Goal: Task Accomplishment & Management: Use online tool/utility

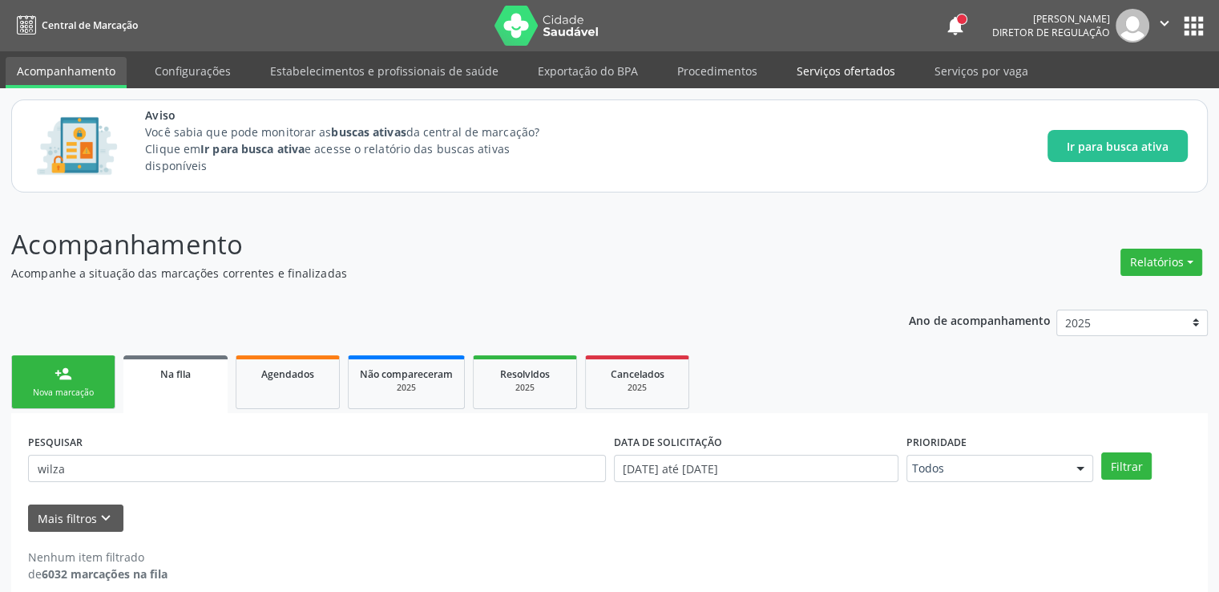
click at [828, 72] on link "Serviços ofertados" at bounding box center [846, 71] width 121 height 28
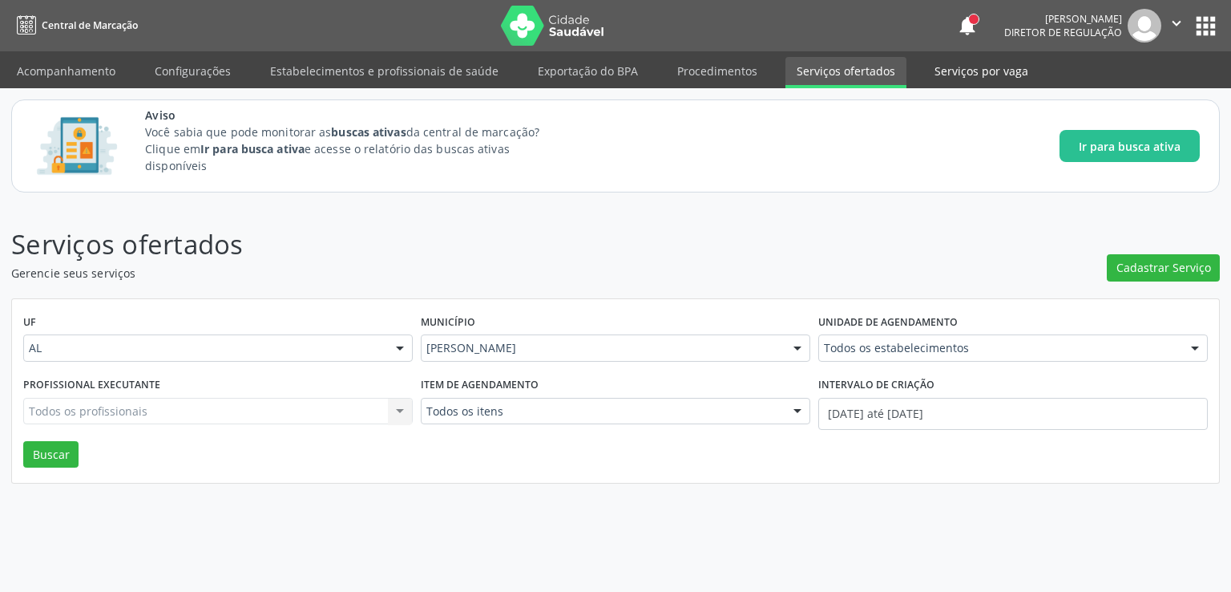
click at [933, 67] on link "Serviços por vaga" at bounding box center [981, 71] width 116 height 28
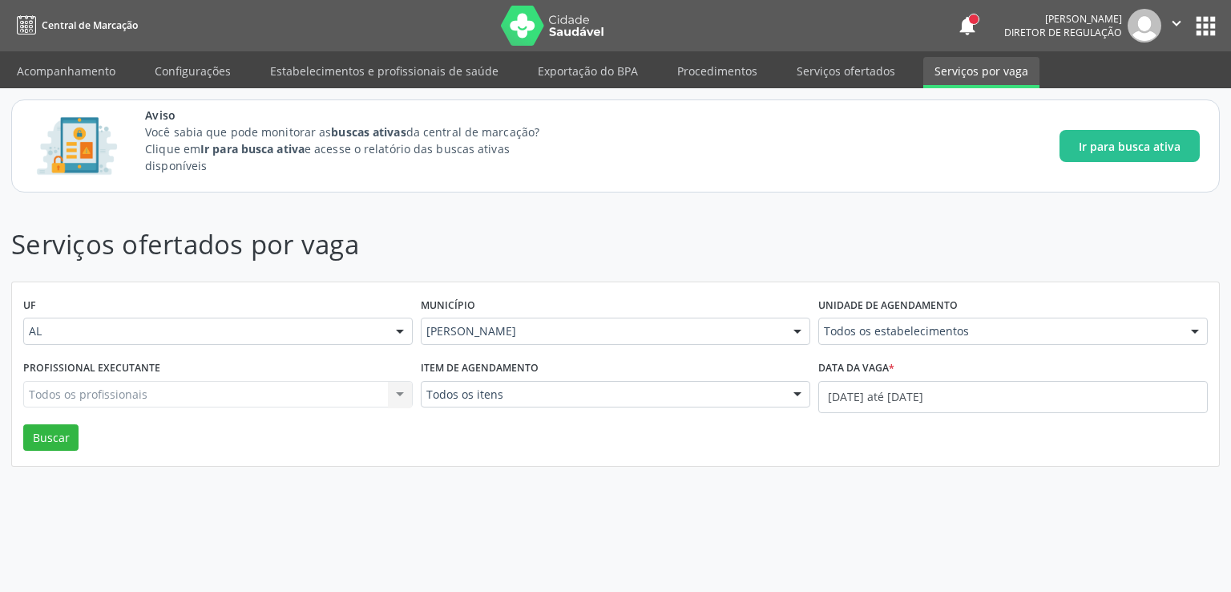
drag, startPoint x: 818, startPoint y: 68, endPoint x: 784, endPoint y: 90, distance: 40.0
click at [818, 68] on link "Serviços ofertados" at bounding box center [846, 71] width 121 height 28
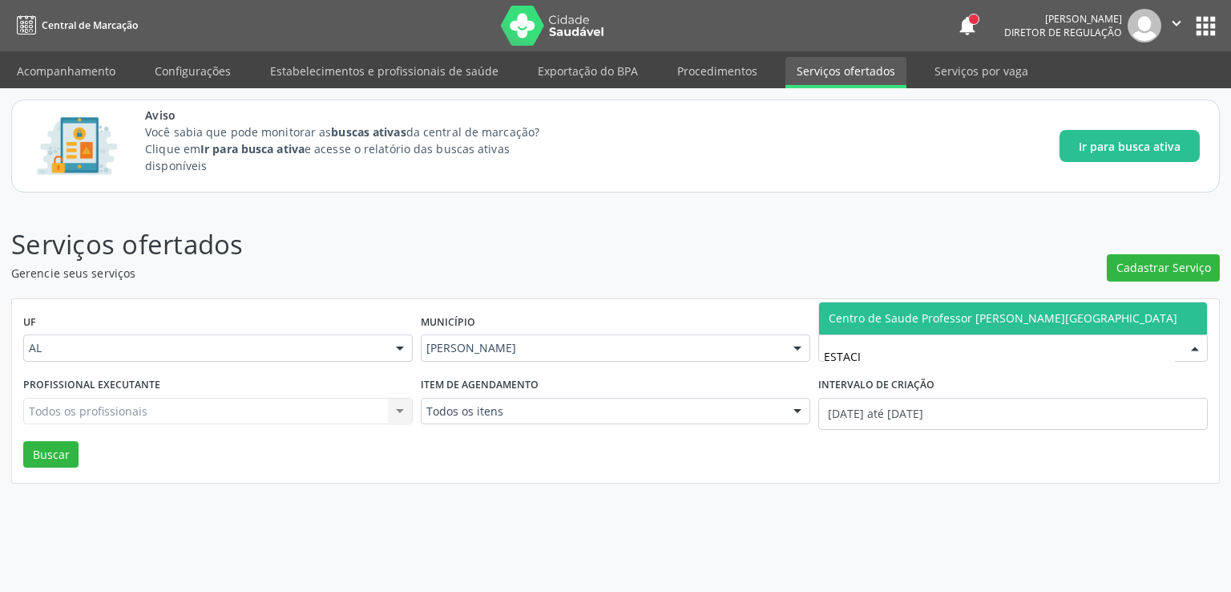
type input "ESTACIO"
click at [936, 305] on span "Centro de Saude Professor [PERSON_NAME][GEOGRAPHIC_DATA]" at bounding box center [1013, 318] width 388 height 32
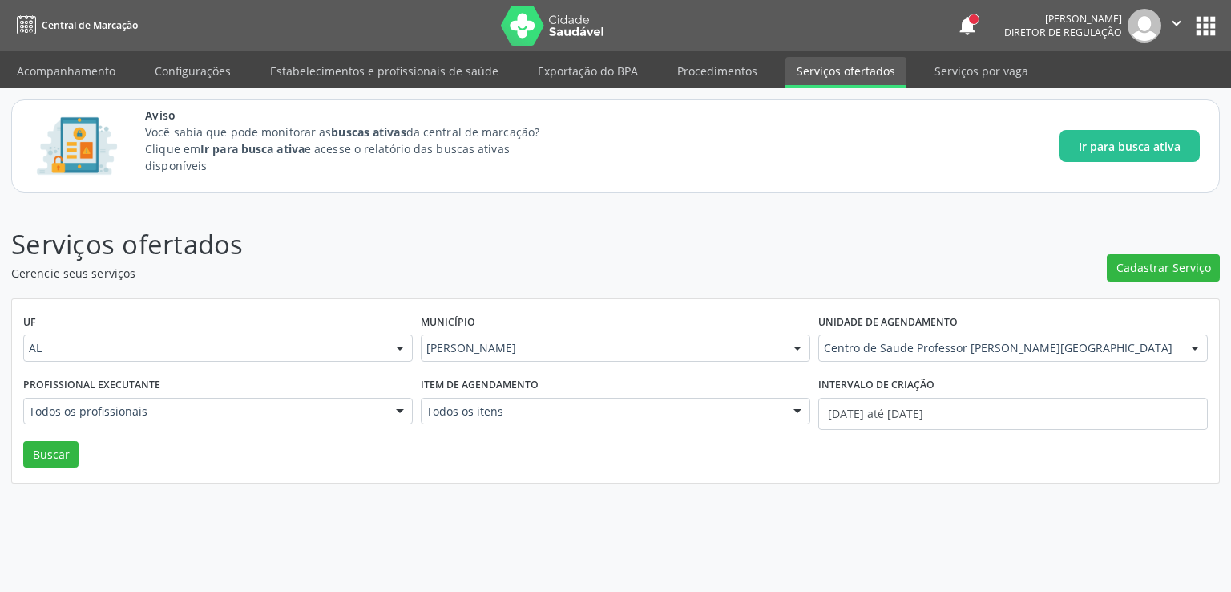
click at [52, 439] on div "Profissional executante Todos os profissionais Todos os profissionais Alex da C…" at bounding box center [218, 407] width 398 height 68
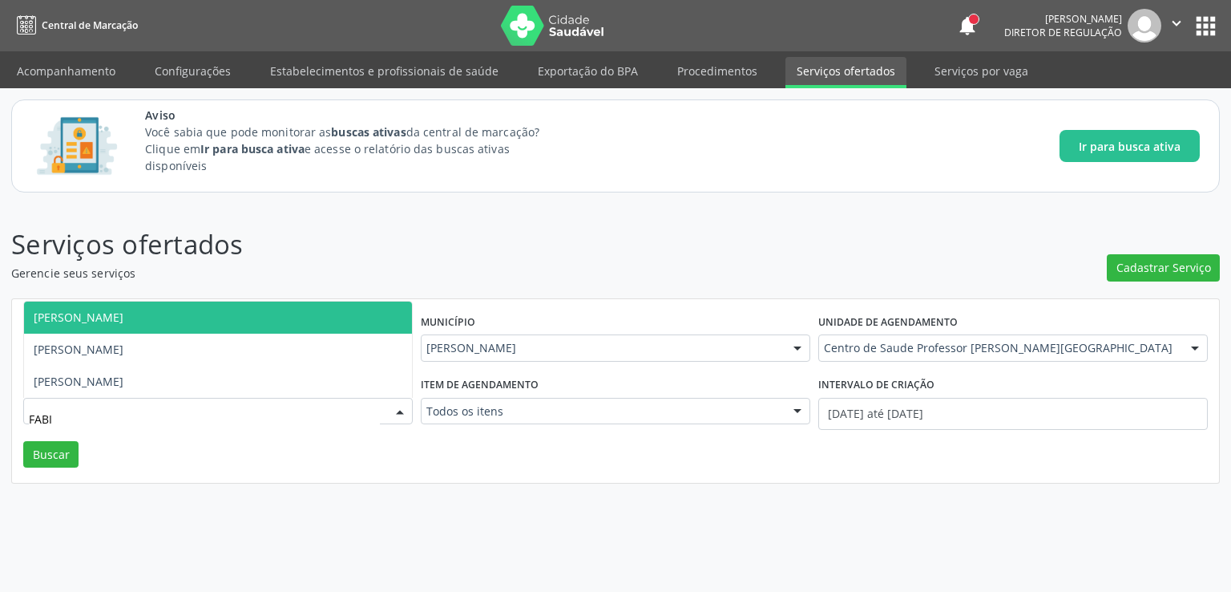
type input "[PERSON_NAME]"
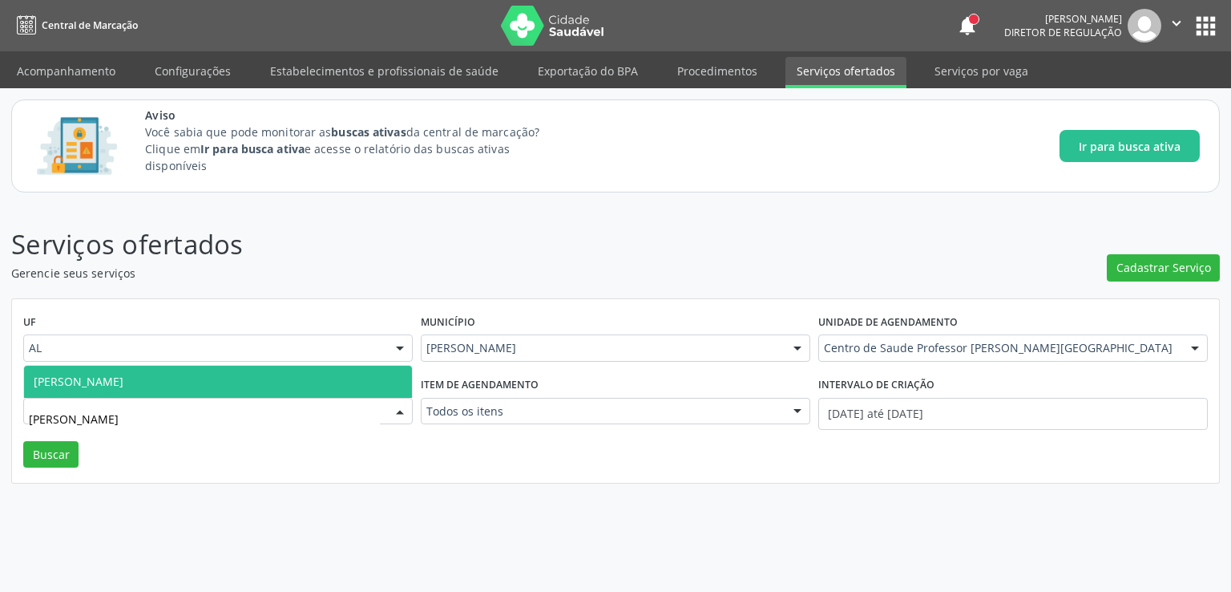
click at [83, 379] on span "[PERSON_NAME]" at bounding box center [79, 381] width 90 height 15
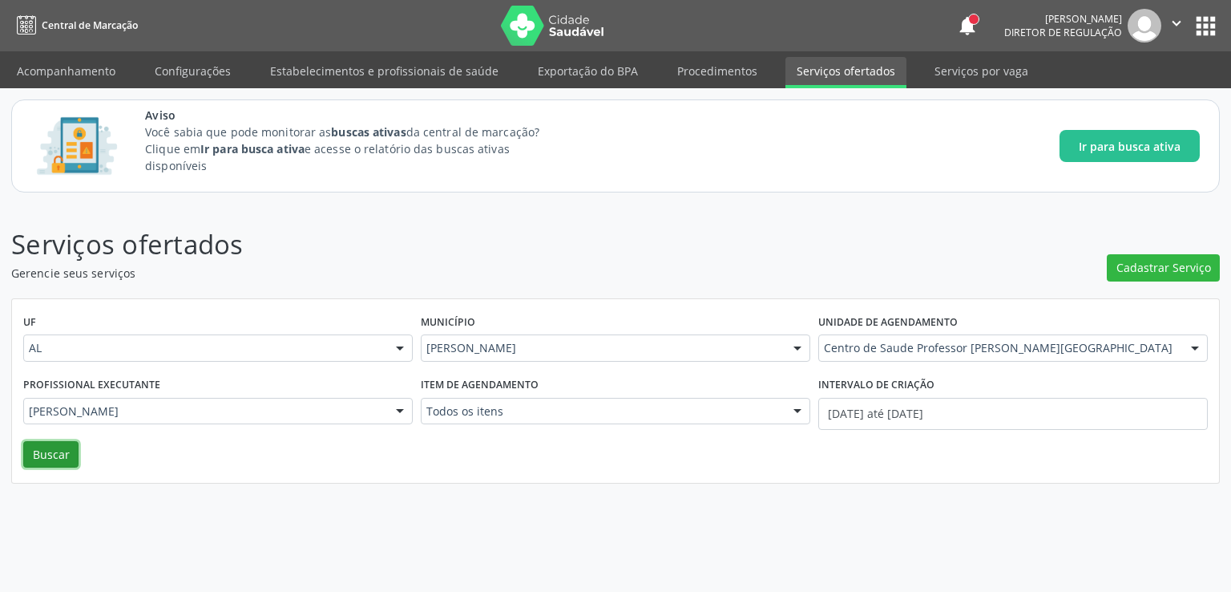
click at [55, 458] on button "Buscar" at bounding box center [50, 454] width 55 height 27
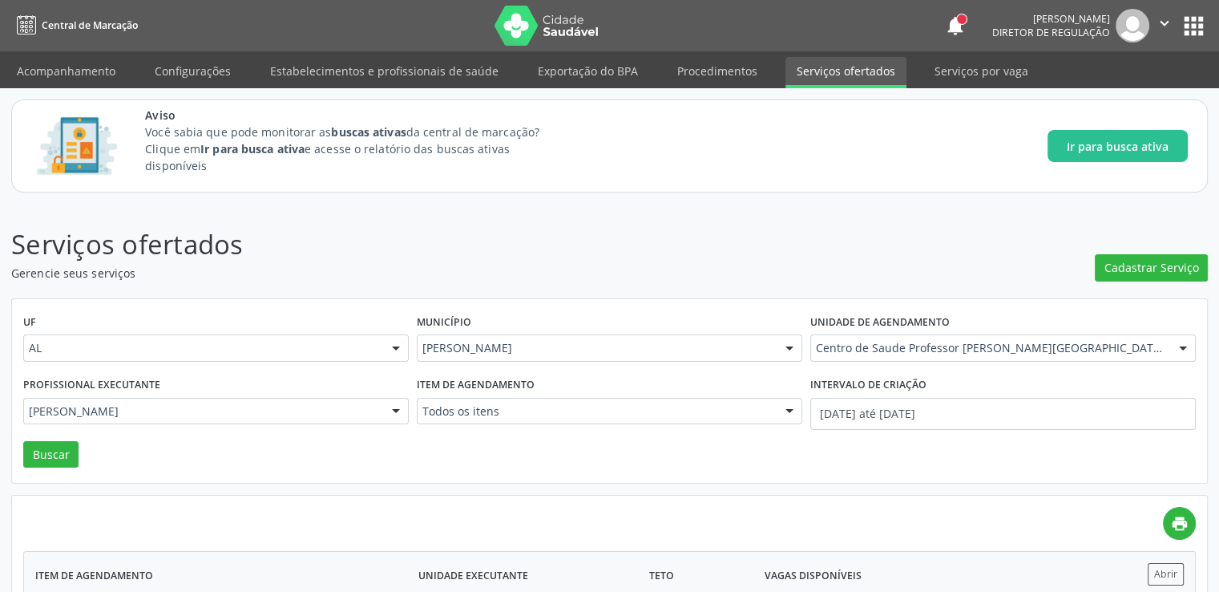
scroll to position [127, 0]
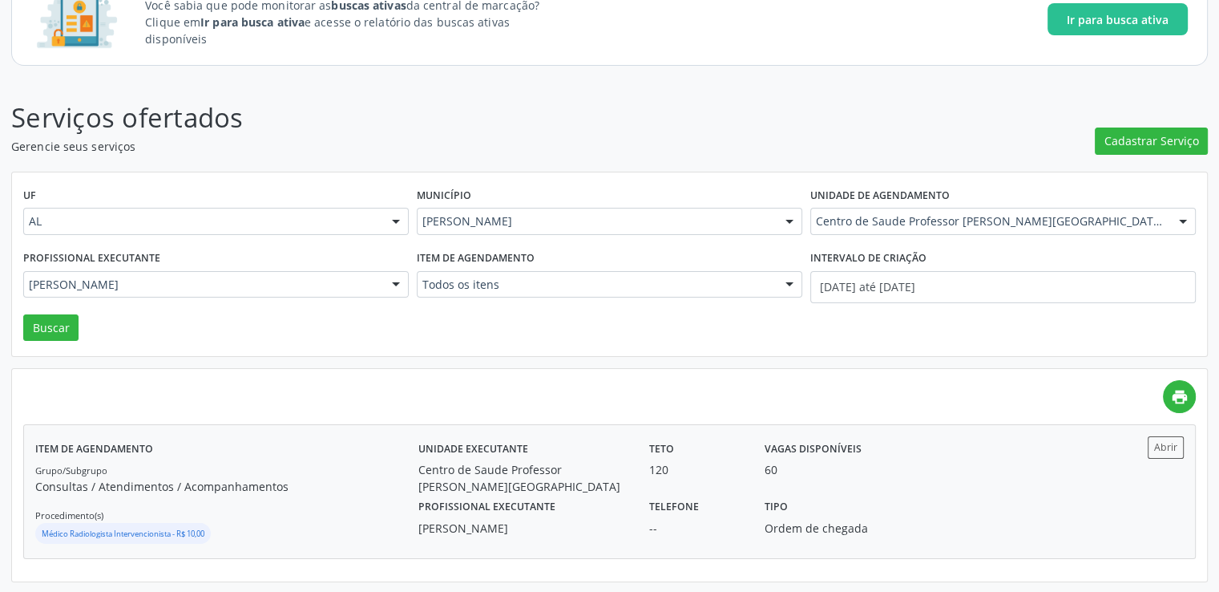
click at [709, 510] on div "Telefone --" at bounding box center [695, 516] width 115 height 42
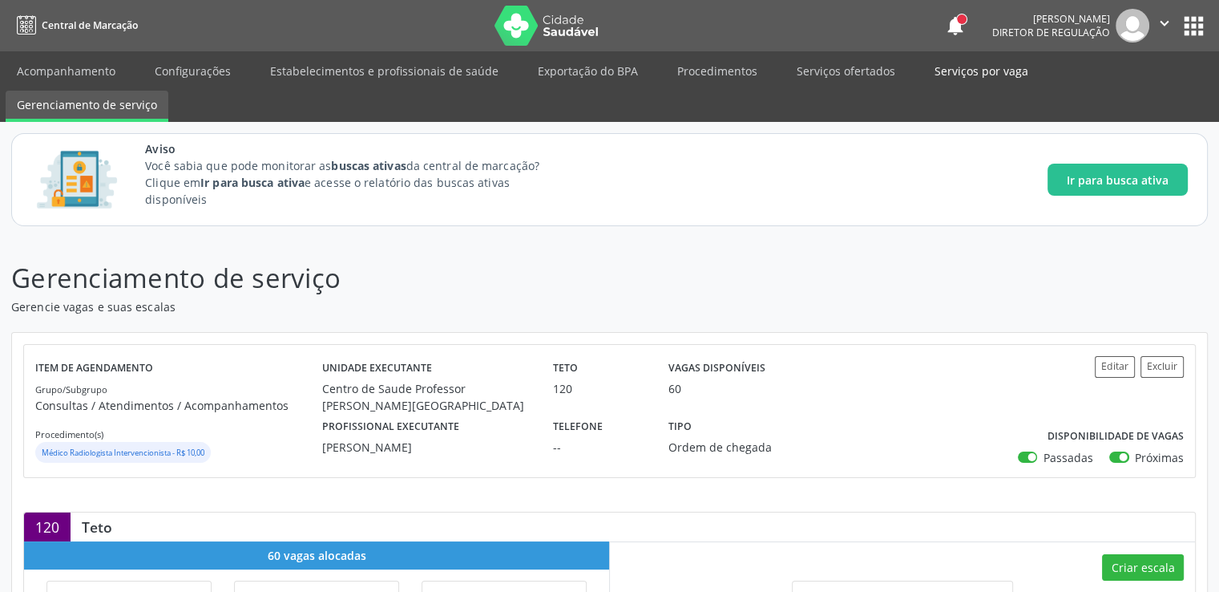
click at [949, 73] on link "Serviços por vaga" at bounding box center [981, 71] width 116 height 28
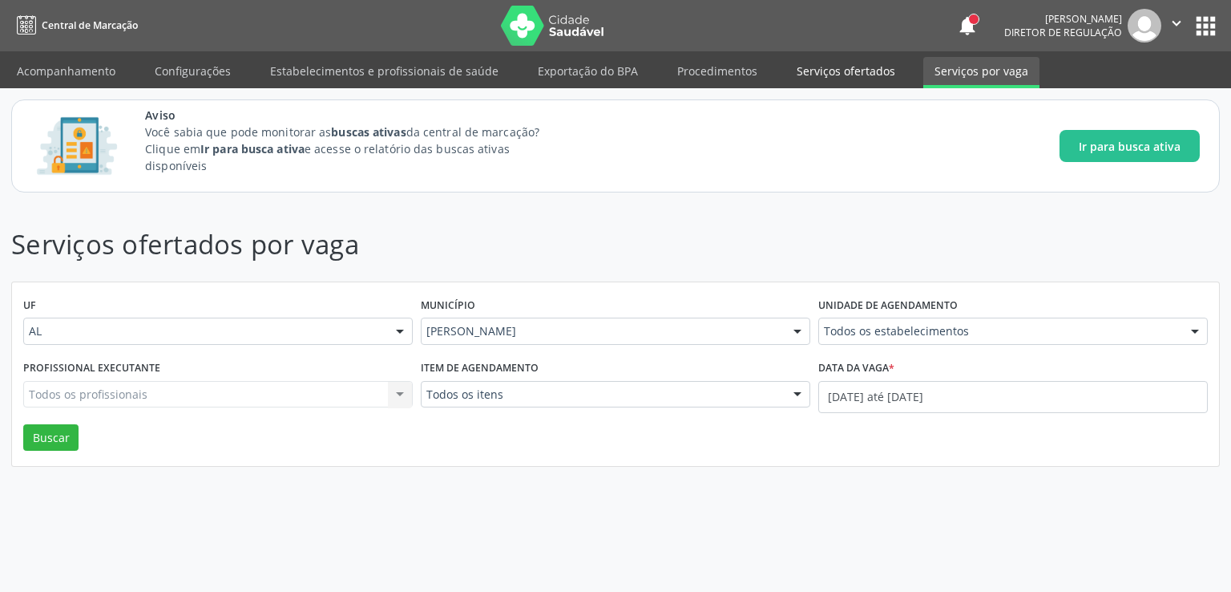
click at [814, 72] on link "Serviços ofertados" at bounding box center [846, 71] width 121 height 28
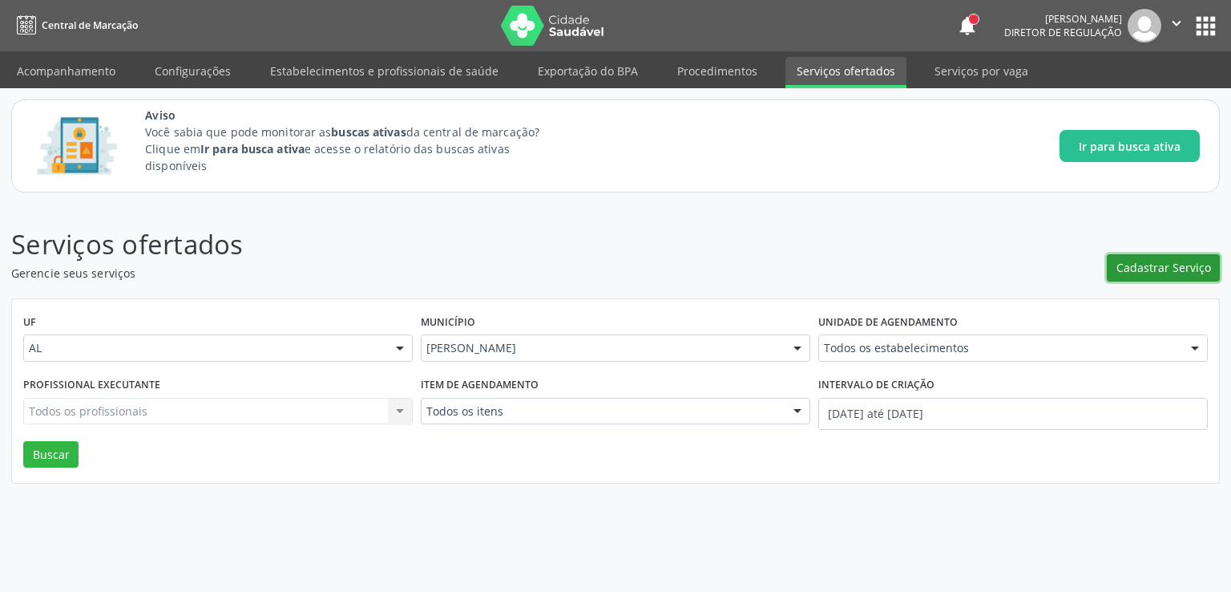
click at [1138, 265] on span "Cadastrar Serviço" at bounding box center [1164, 267] width 95 height 17
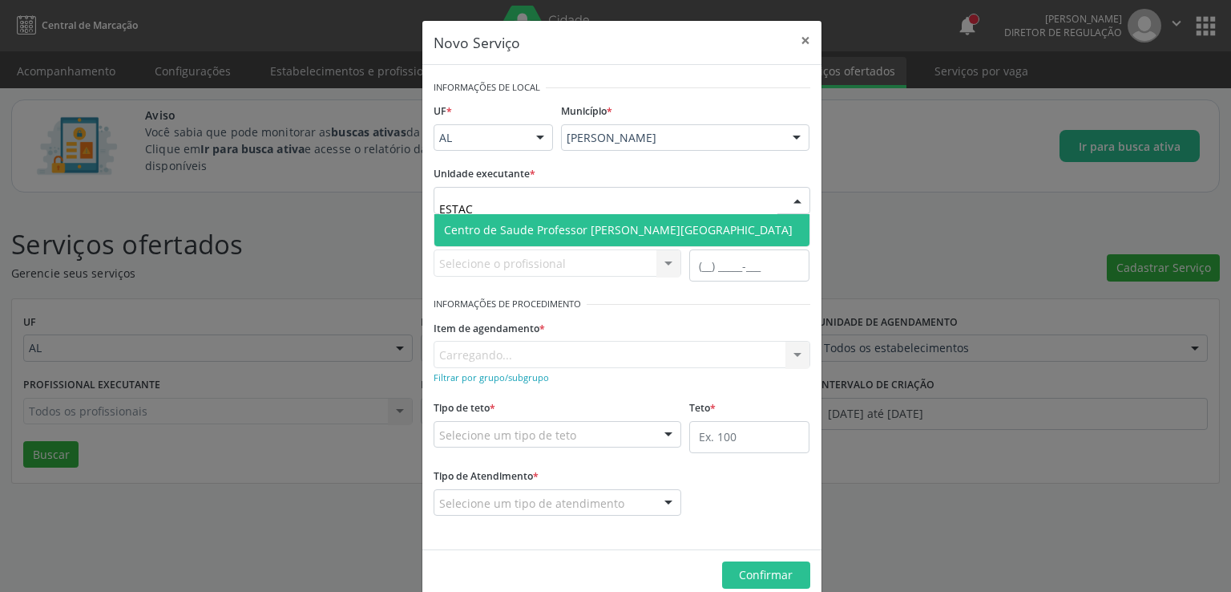
type input "ESTACI"
click at [556, 232] on span "Centro de Saude Professor [PERSON_NAME][GEOGRAPHIC_DATA]" at bounding box center [618, 229] width 349 height 15
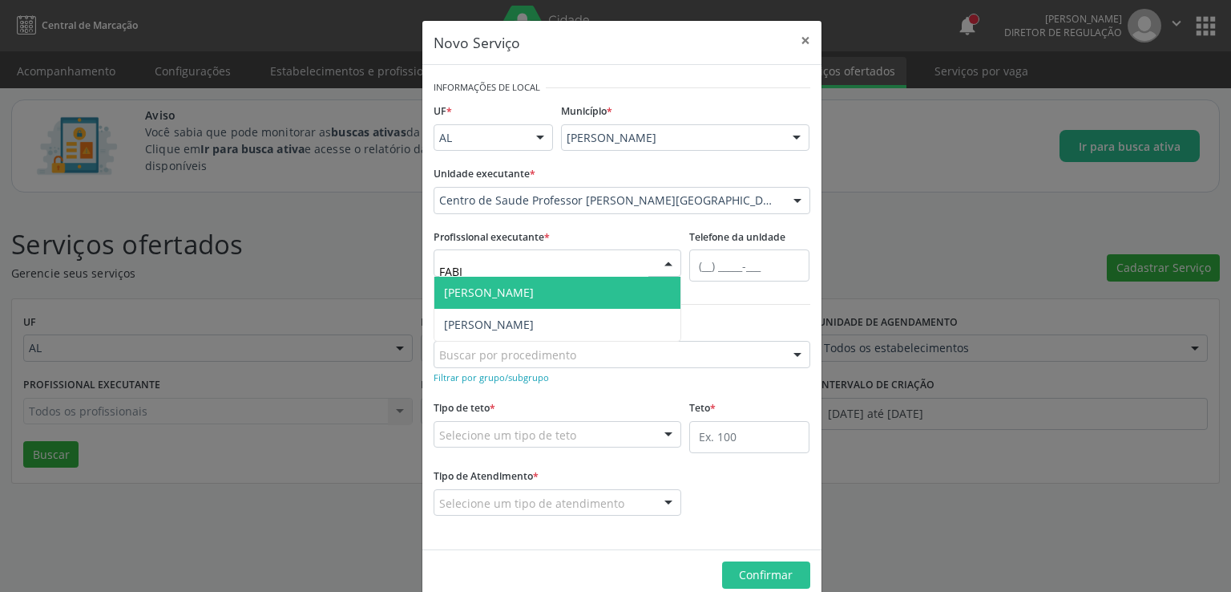
type input "[PERSON_NAME]"
click at [534, 286] on span "[PERSON_NAME]" at bounding box center [489, 292] width 90 height 15
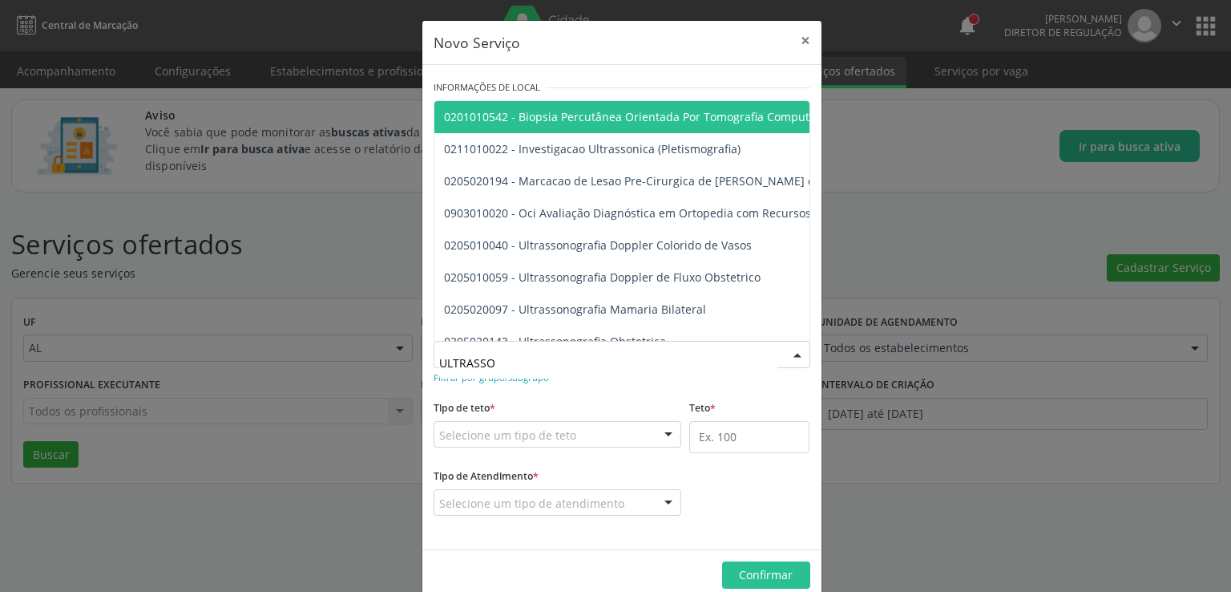
type input "ULTRASSON"
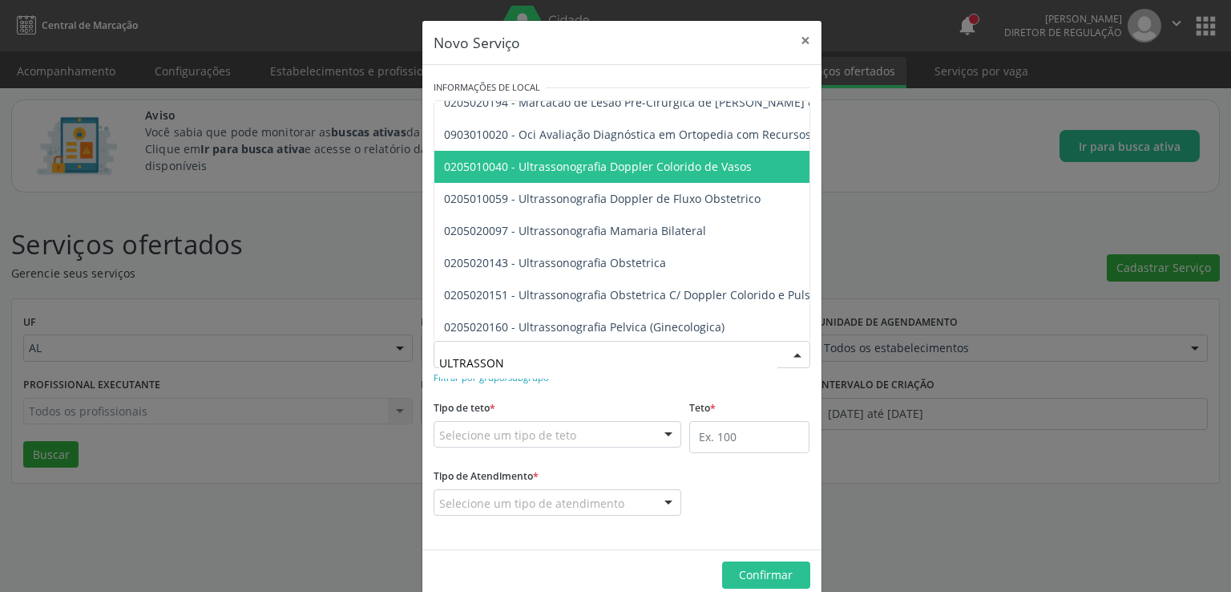
scroll to position [160, 0]
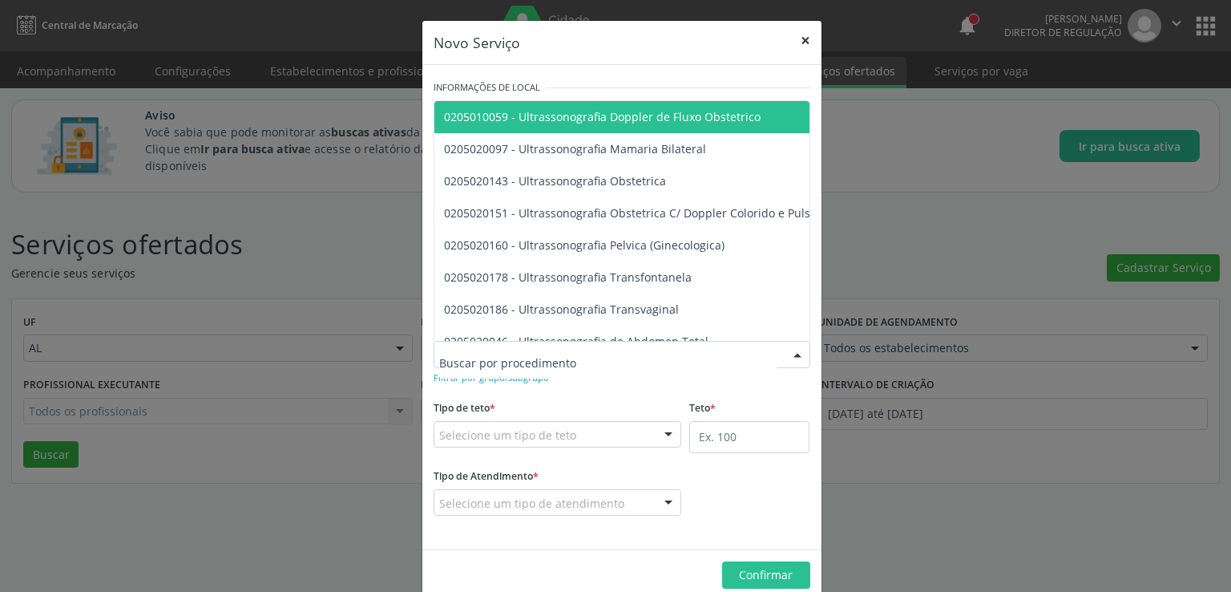
click at [802, 46] on button "×" at bounding box center [806, 40] width 32 height 39
